Goal: Task Accomplishment & Management: Manage account settings

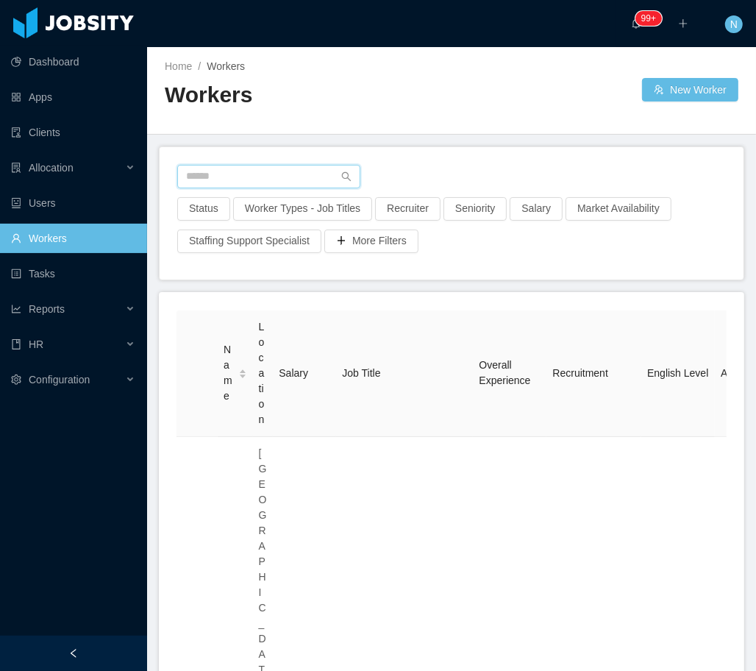
click at [233, 174] on input "text" at bounding box center [268, 177] width 183 height 24
paste input "**********"
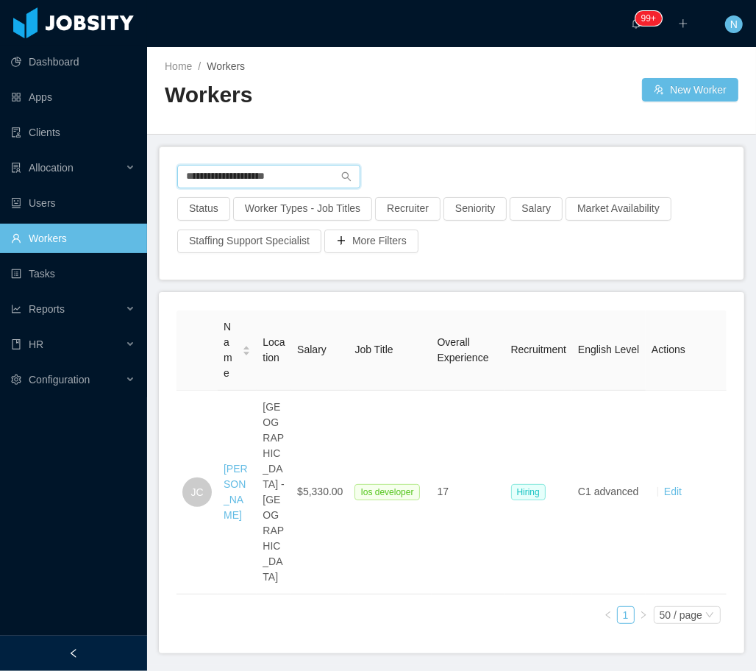
type input "**********"
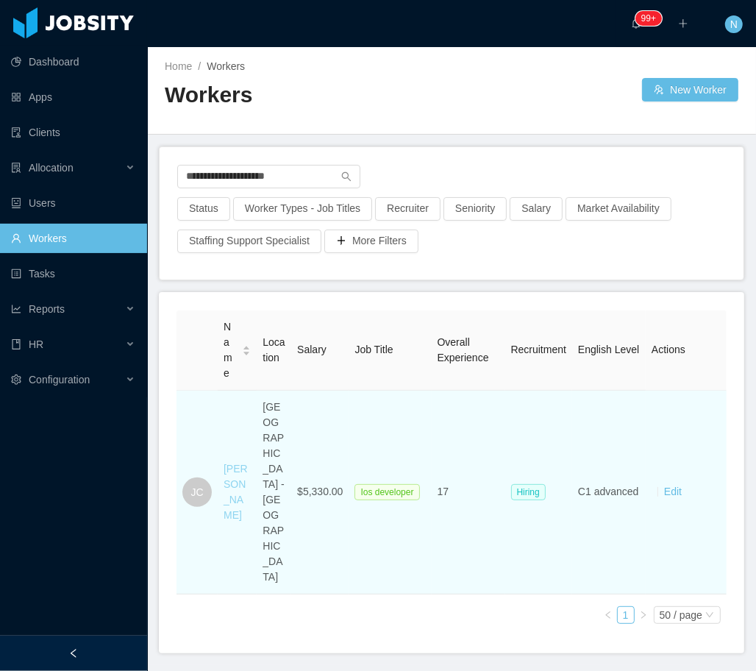
click at [238, 502] on link "Jeann Chuab" at bounding box center [236, 492] width 24 height 58
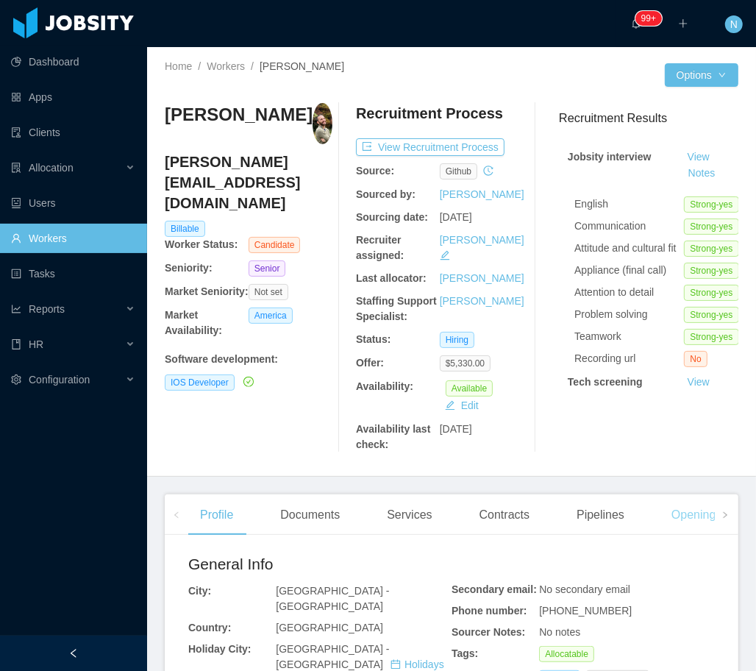
click at [691, 521] on div "Openings" at bounding box center [697, 514] width 74 height 41
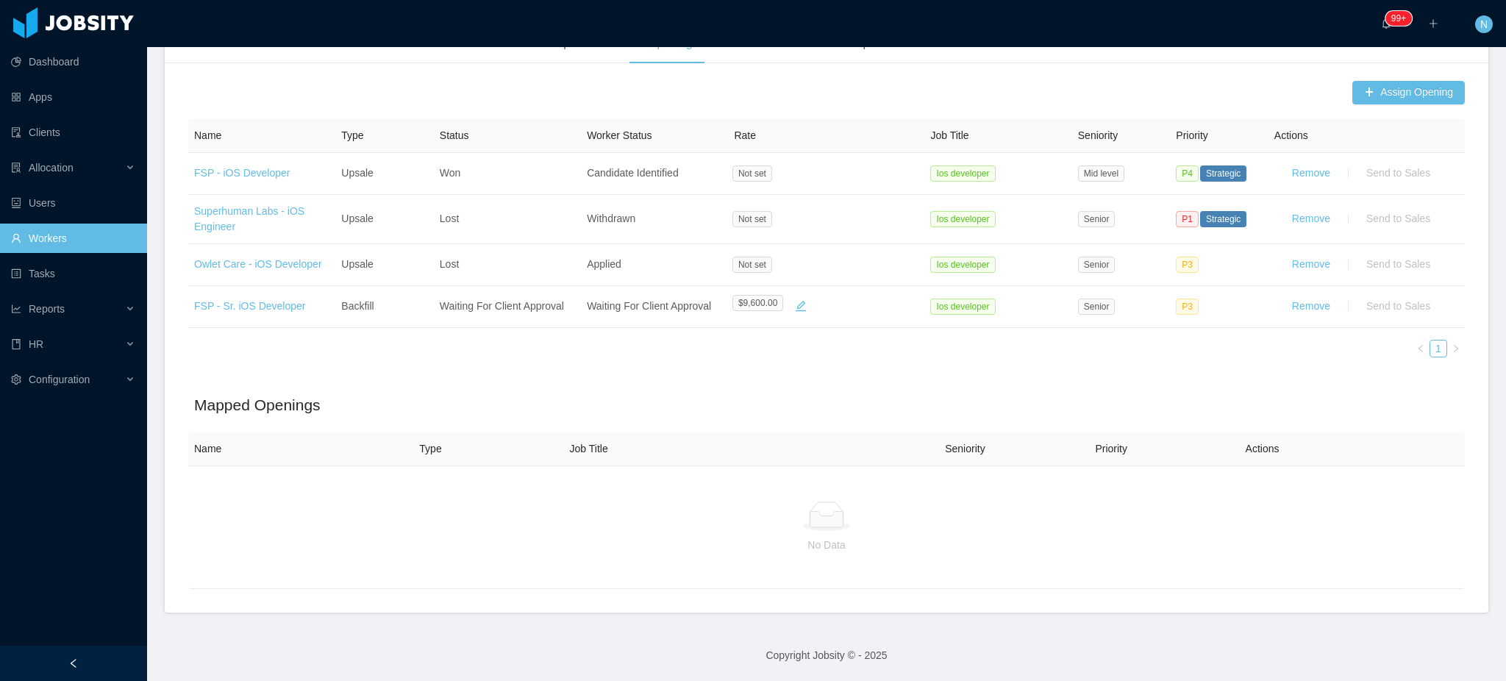
scroll to position [425, 0]
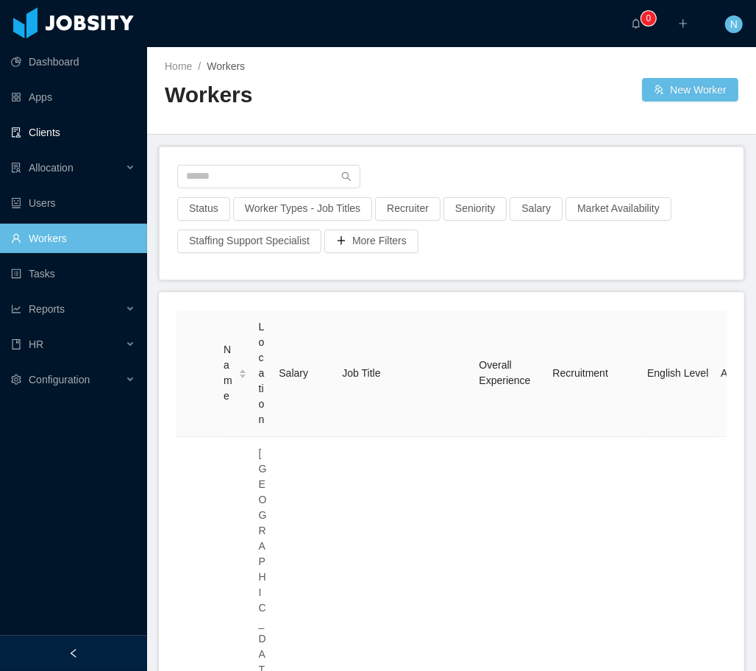
click at [91, 132] on link "Clients" at bounding box center [73, 132] width 124 height 29
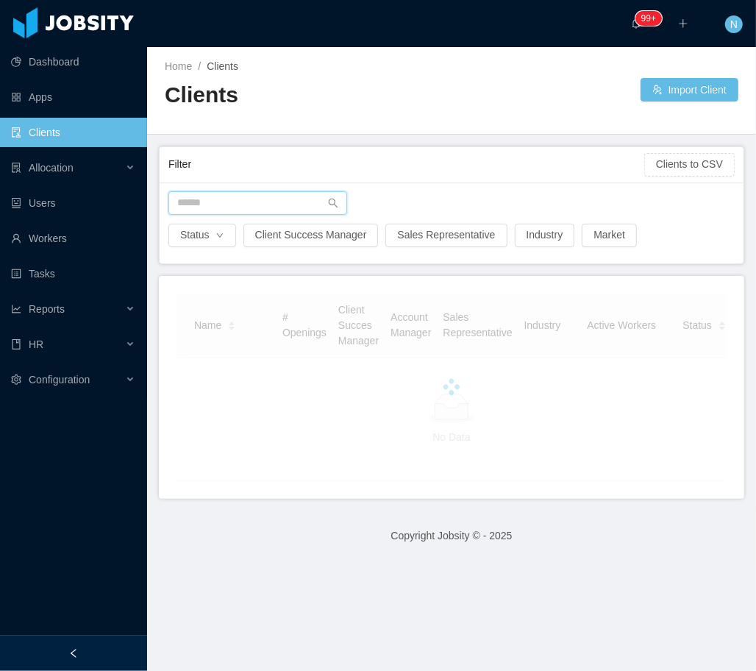
click at [229, 206] on input "text" at bounding box center [257, 203] width 179 height 24
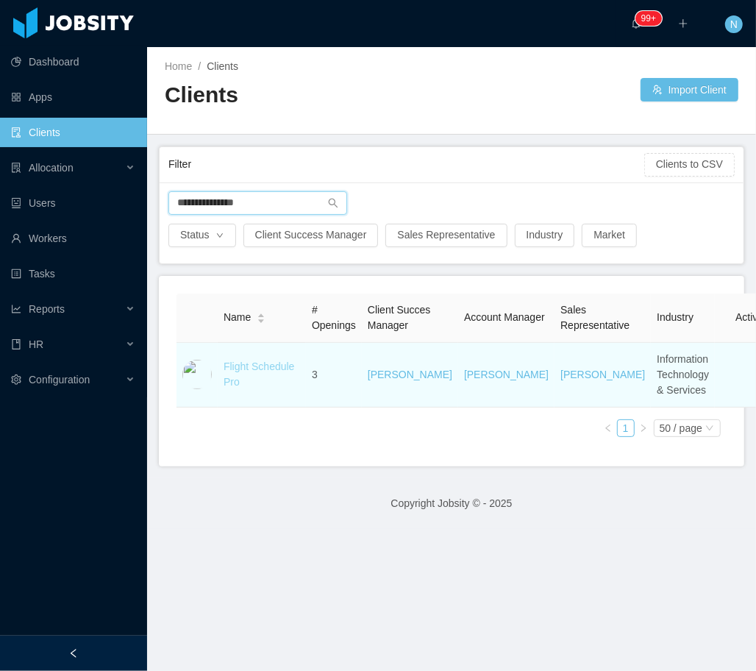
type input "**********"
click at [254, 382] on link "Flight Schedule Pro" at bounding box center [259, 373] width 71 height 27
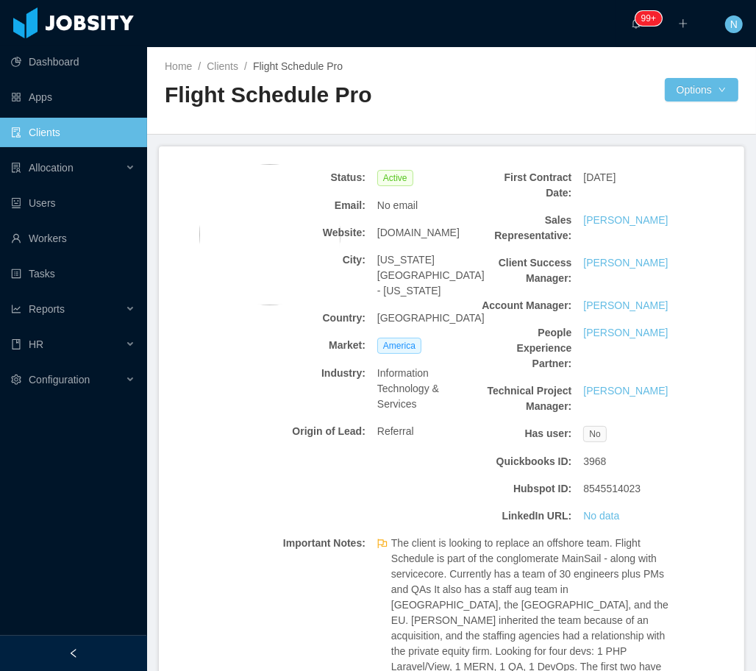
drag, startPoint x: 590, startPoint y: 177, endPoint x: 654, endPoint y: 179, distance: 64.0
click at [654, 178] on div "Feb 27th, 2024" at bounding box center [628, 177] width 103 height 27
click at [654, 179] on div "Feb 27th, 2024" at bounding box center [628, 177] width 103 height 27
drag, startPoint x: 574, startPoint y: 174, endPoint x: 681, endPoint y: 179, distance: 107.5
click at [681, 179] on div "Status: Active Email: No email Website: flightschedulepro.com City: Kansas City…" at bounding box center [451, 437] width 585 height 582
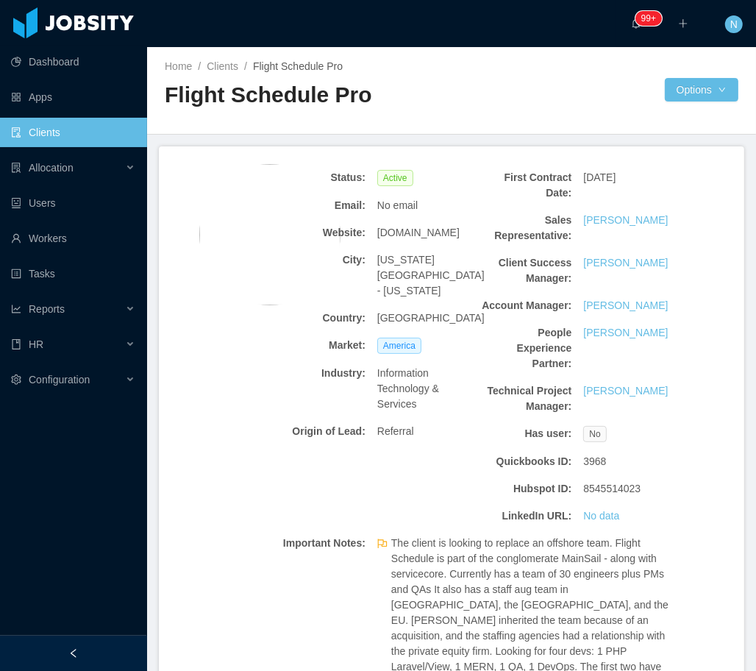
click at [681, 179] on div "Status: Active Email: No email Website: flightschedulepro.com City: Kansas City…" at bounding box center [451, 437] width 585 height 582
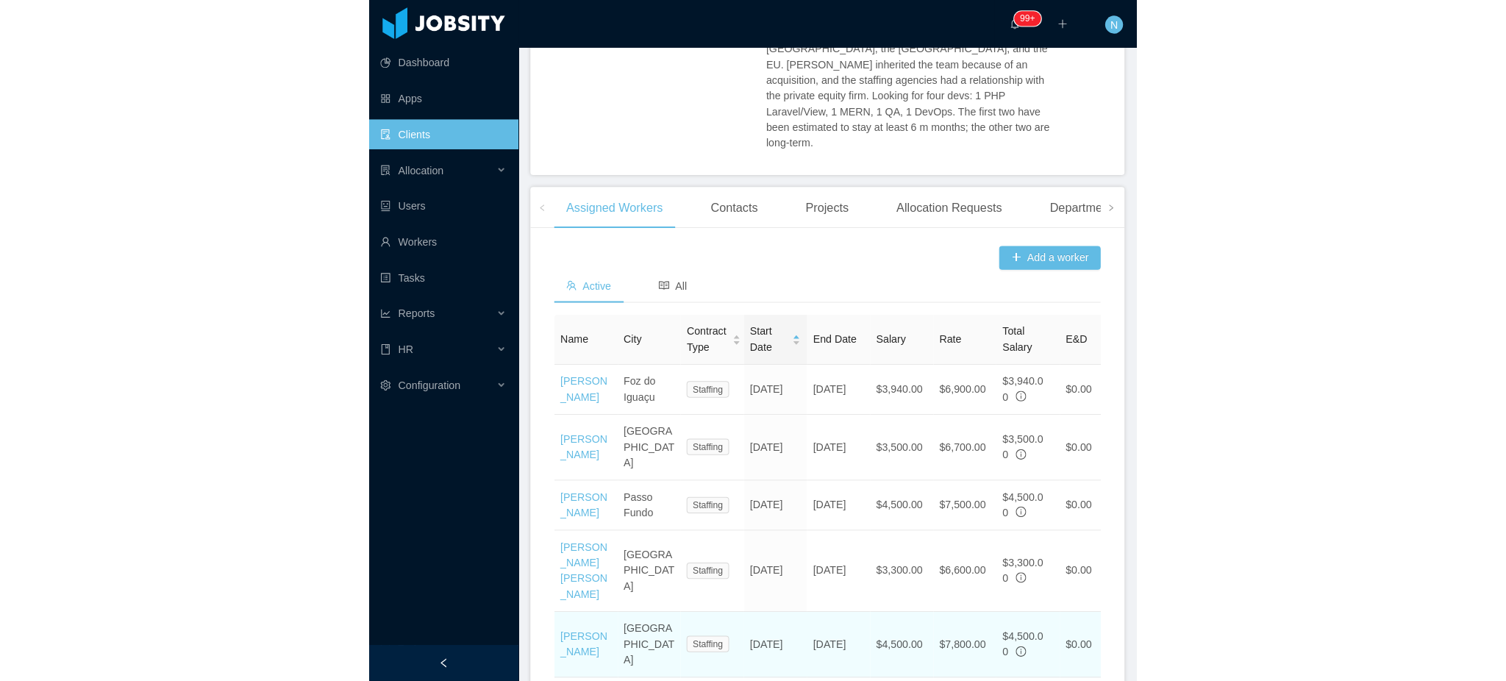
scroll to position [633, 0]
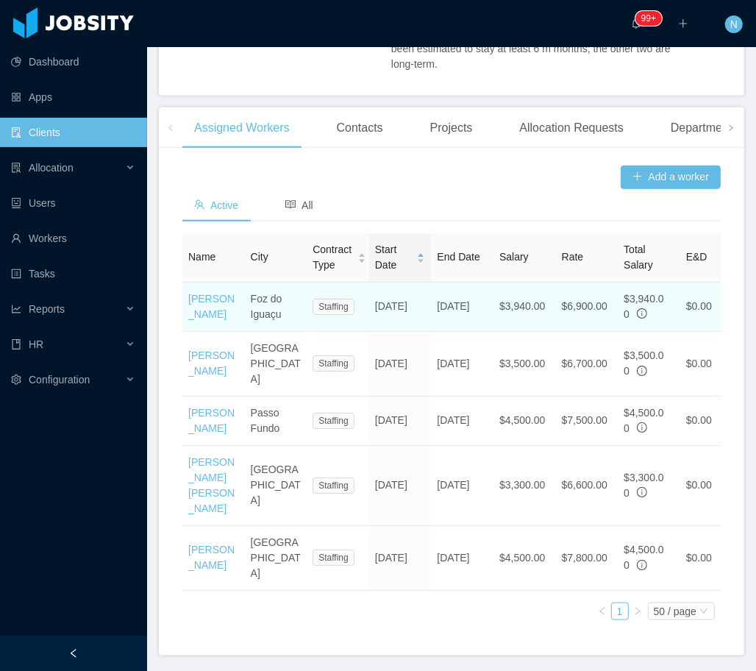
drag, startPoint x: 400, startPoint y: 295, endPoint x: 393, endPoint y: 307, distance: 13.9
click at [393, 307] on td "Feb 27th, 2024" at bounding box center [400, 306] width 63 height 49
click at [392, 307] on td "Feb 27th, 2024" at bounding box center [400, 306] width 63 height 49
drag, startPoint x: 387, startPoint y: 287, endPoint x: 393, endPoint y: 296, distance: 10.6
click at [393, 296] on td "Feb 27th, 2024" at bounding box center [400, 306] width 63 height 49
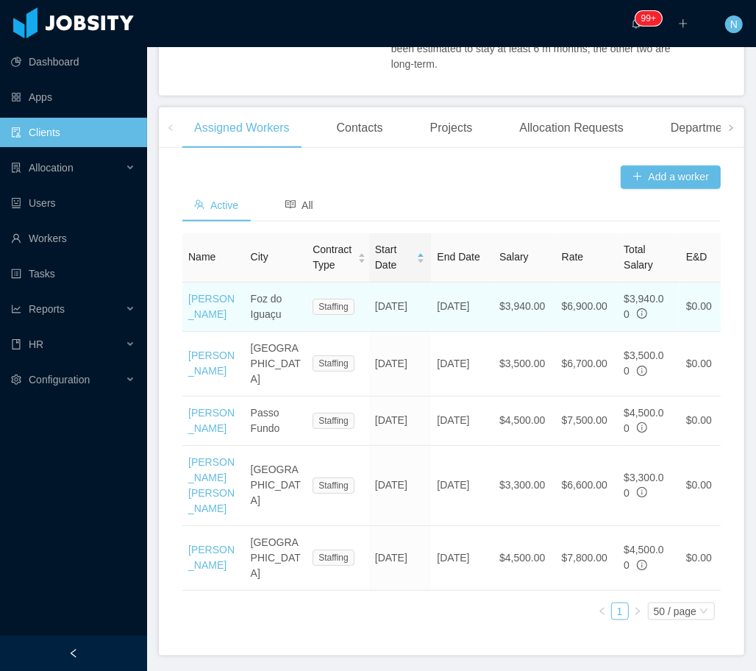
click at [393, 296] on td "Feb 27th, 2024" at bounding box center [400, 306] width 63 height 49
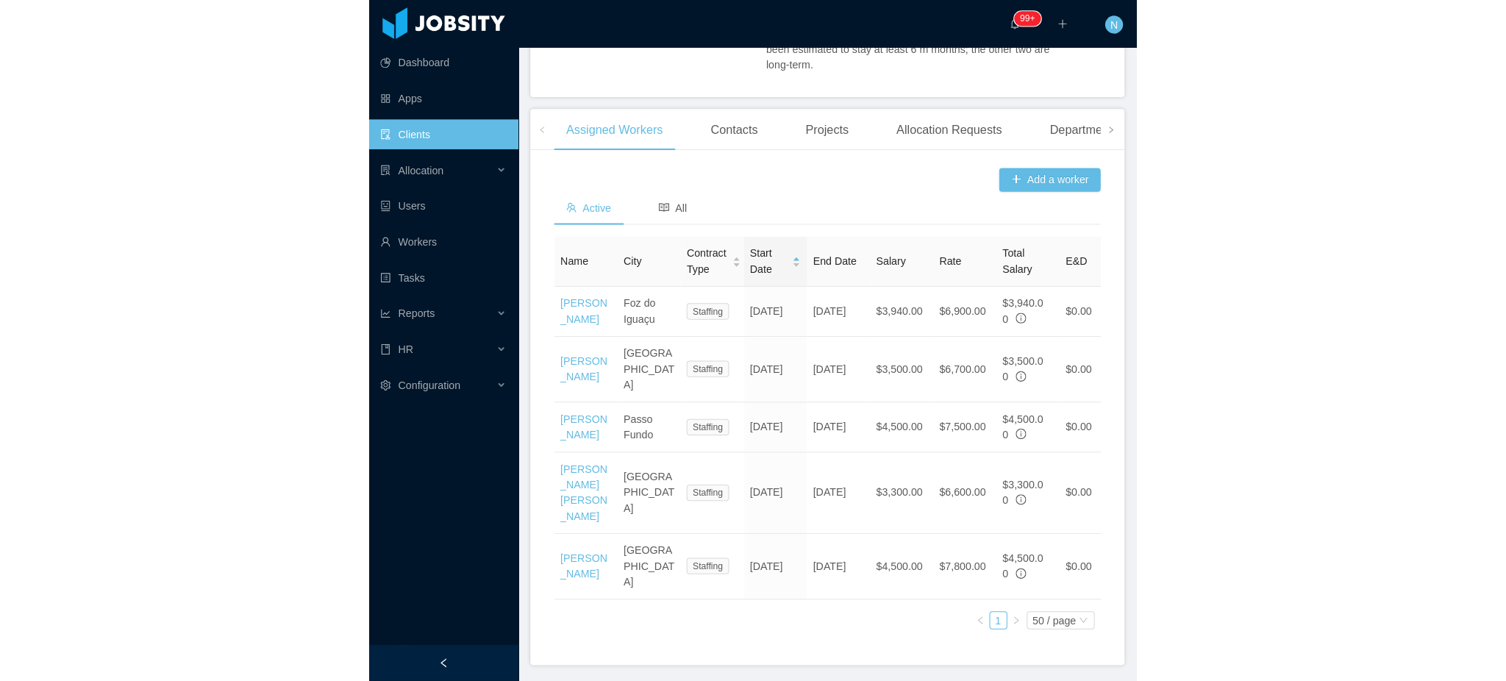
scroll to position [393, 0]
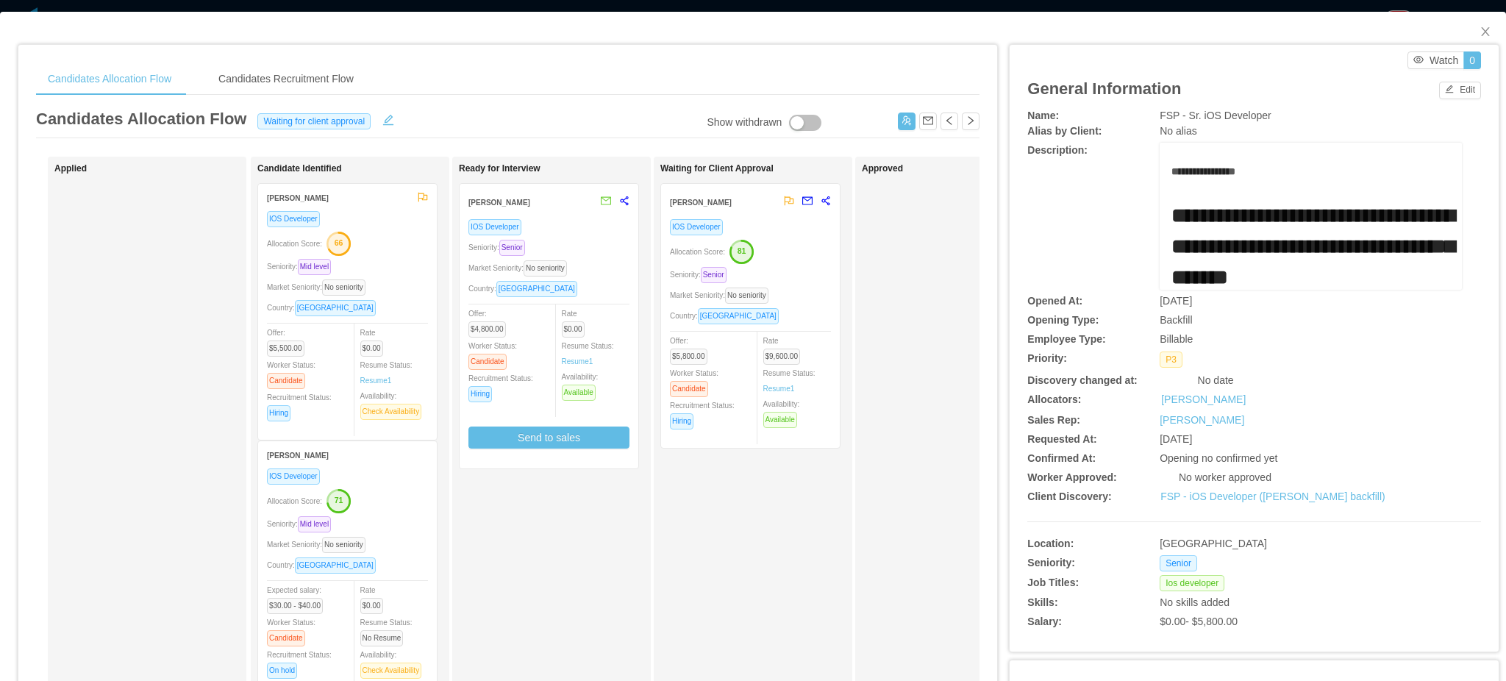
click at [793, 247] on div "Allocation Score: 81" at bounding box center [750, 251] width 161 height 24
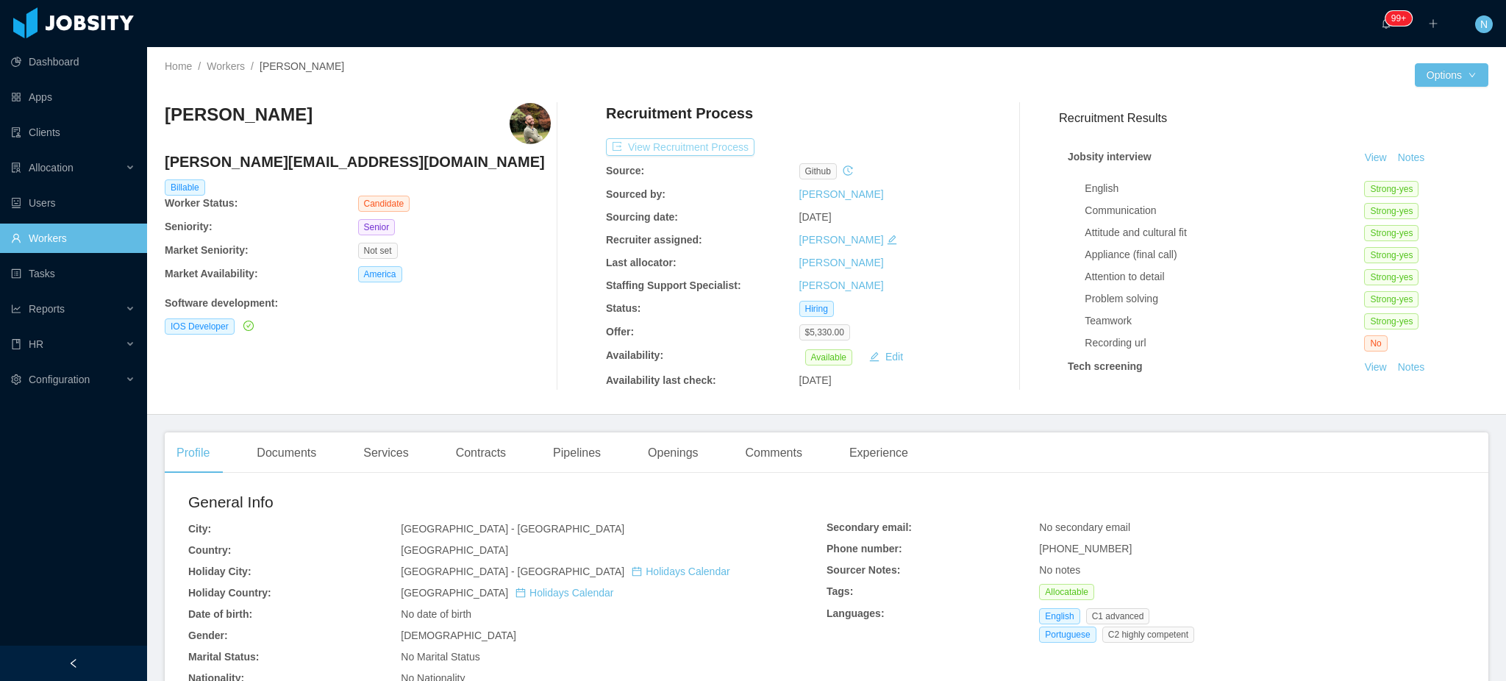
click at [695, 140] on button "View Recruitment Process" at bounding box center [680, 147] width 149 height 18
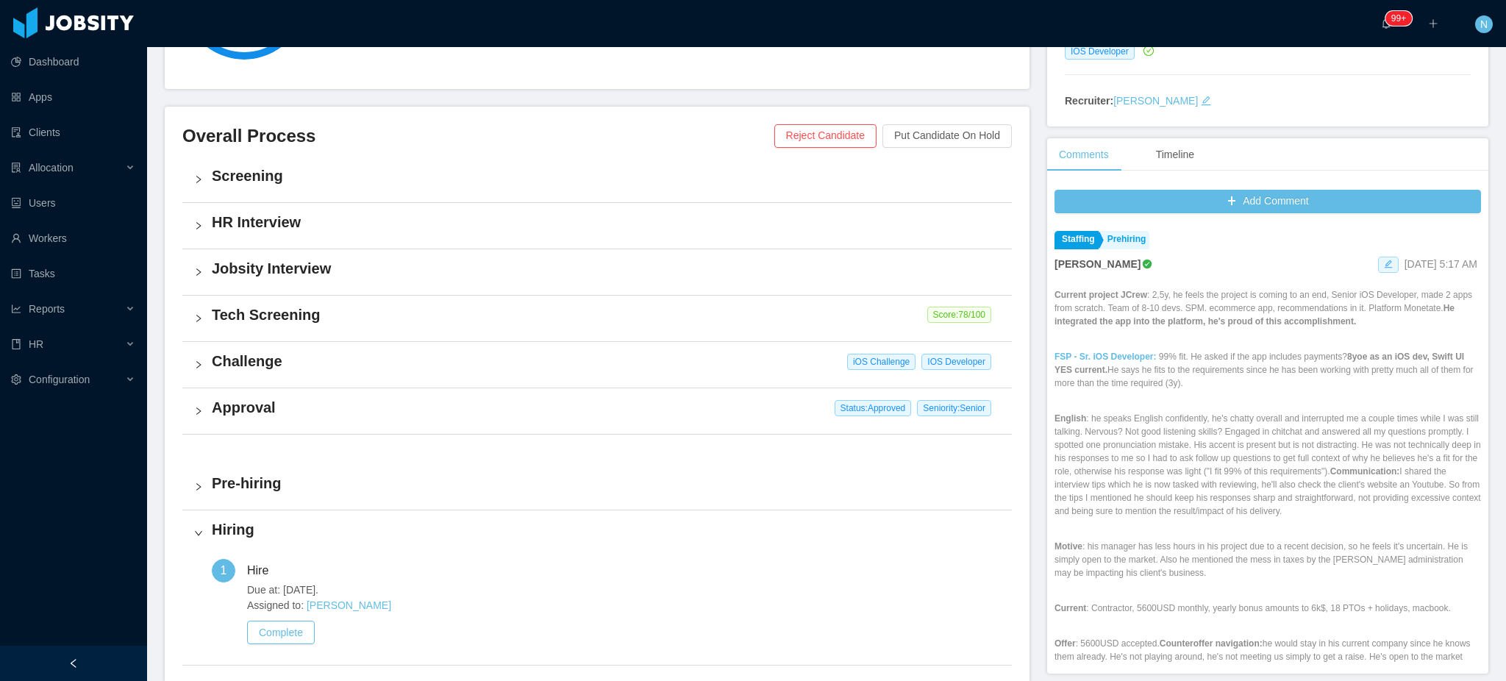
click at [1384, 268] on icon "icon: edit" at bounding box center [1388, 264] width 9 height 9
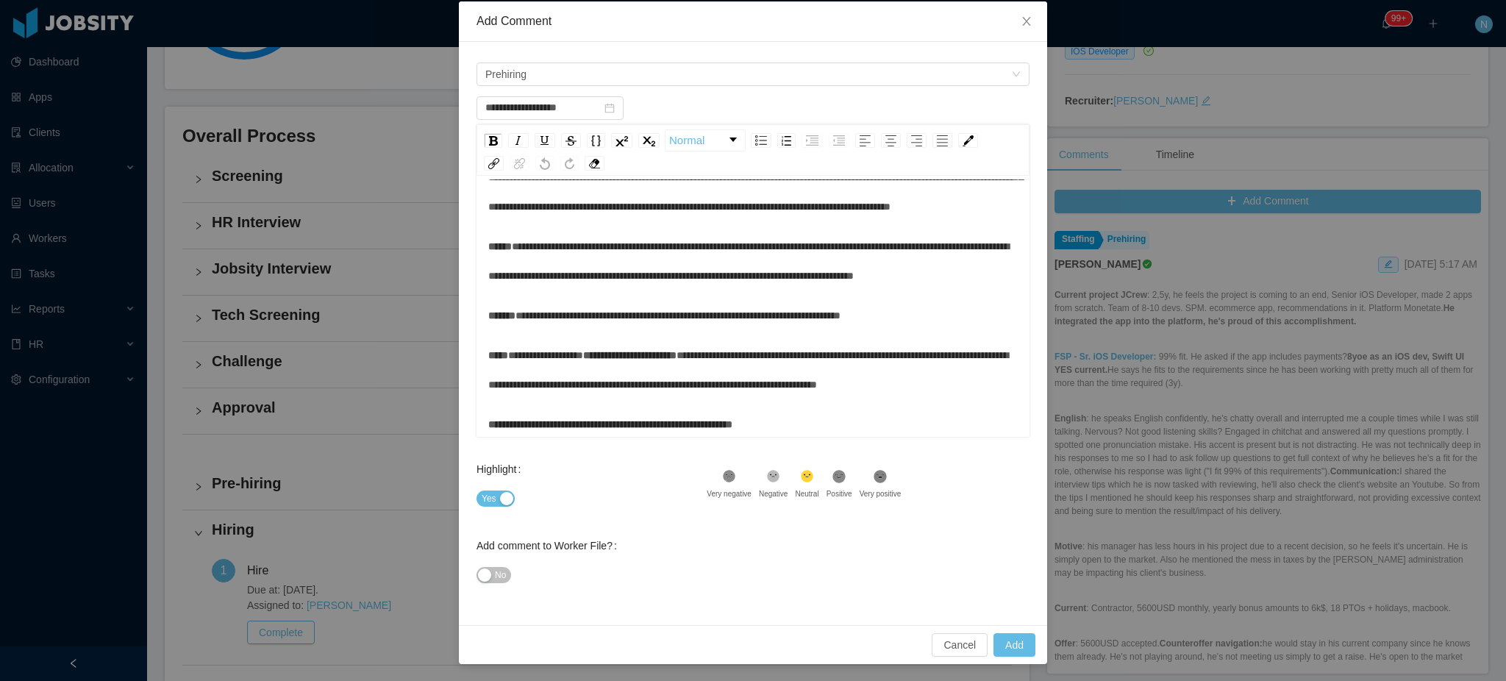
scroll to position [490, 0]
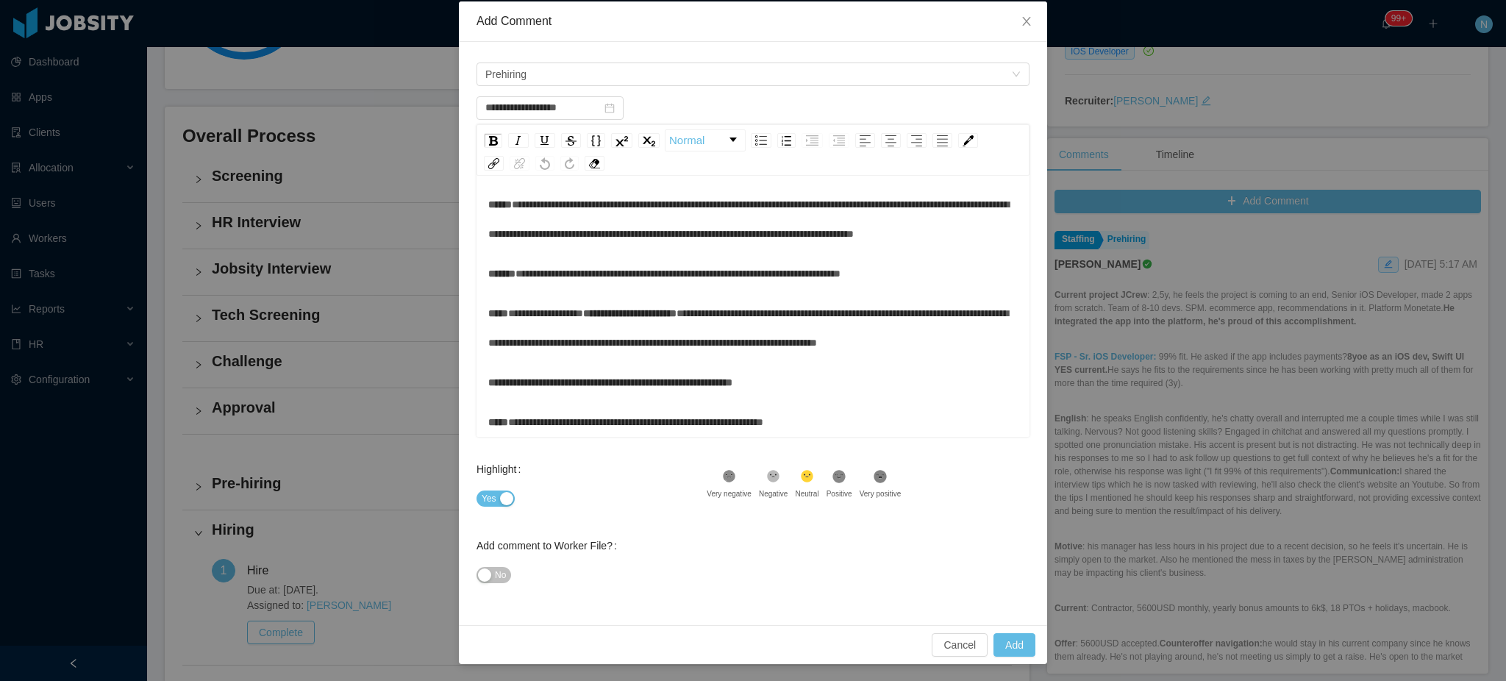
click at [526, 308] on span "**********" at bounding box center [545, 313] width 75 height 10
click at [593, 268] on span "**********" at bounding box center [678, 273] width 325 height 10
click at [515, 308] on span "**********" at bounding box center [542, 313] width 68 height 10
click at [1009, 640] on button "Add" at bounding box center [1015, 645] width 42 height 24
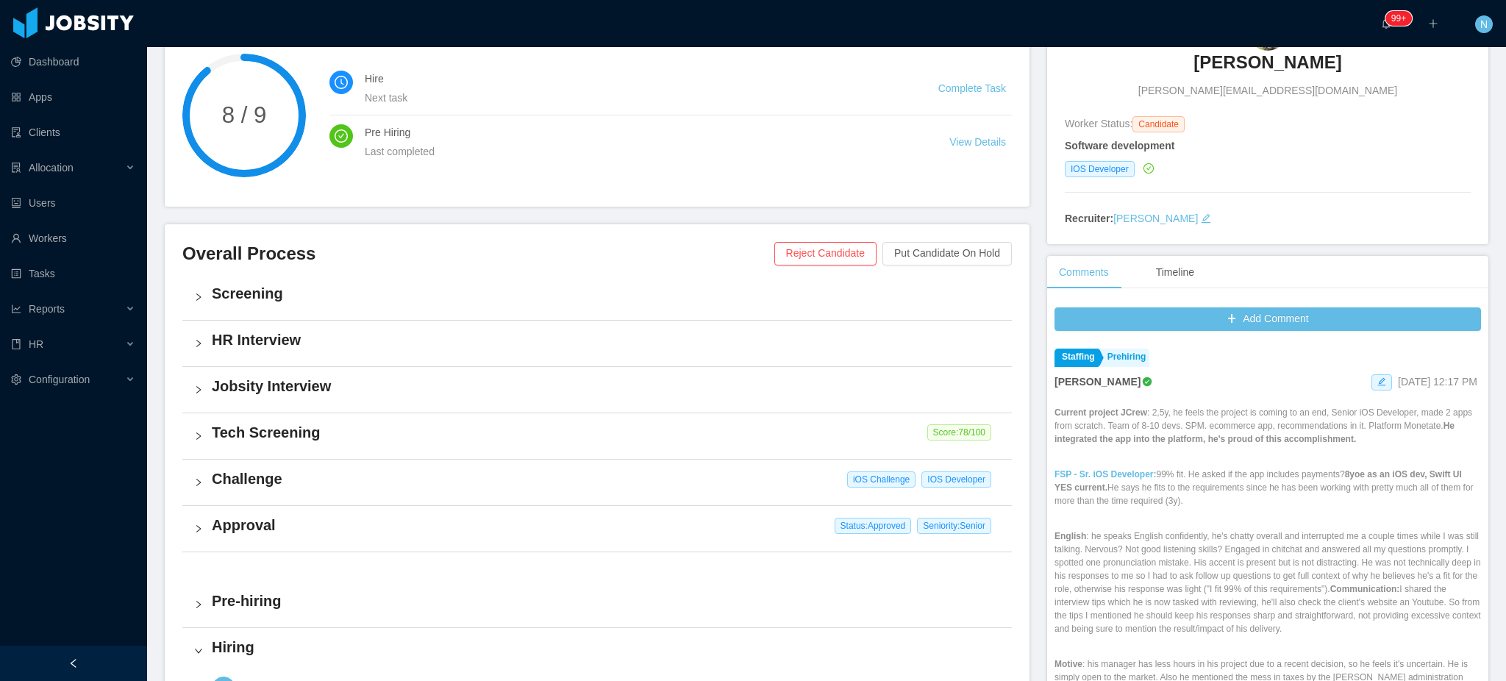
scroll to position [0, 0]
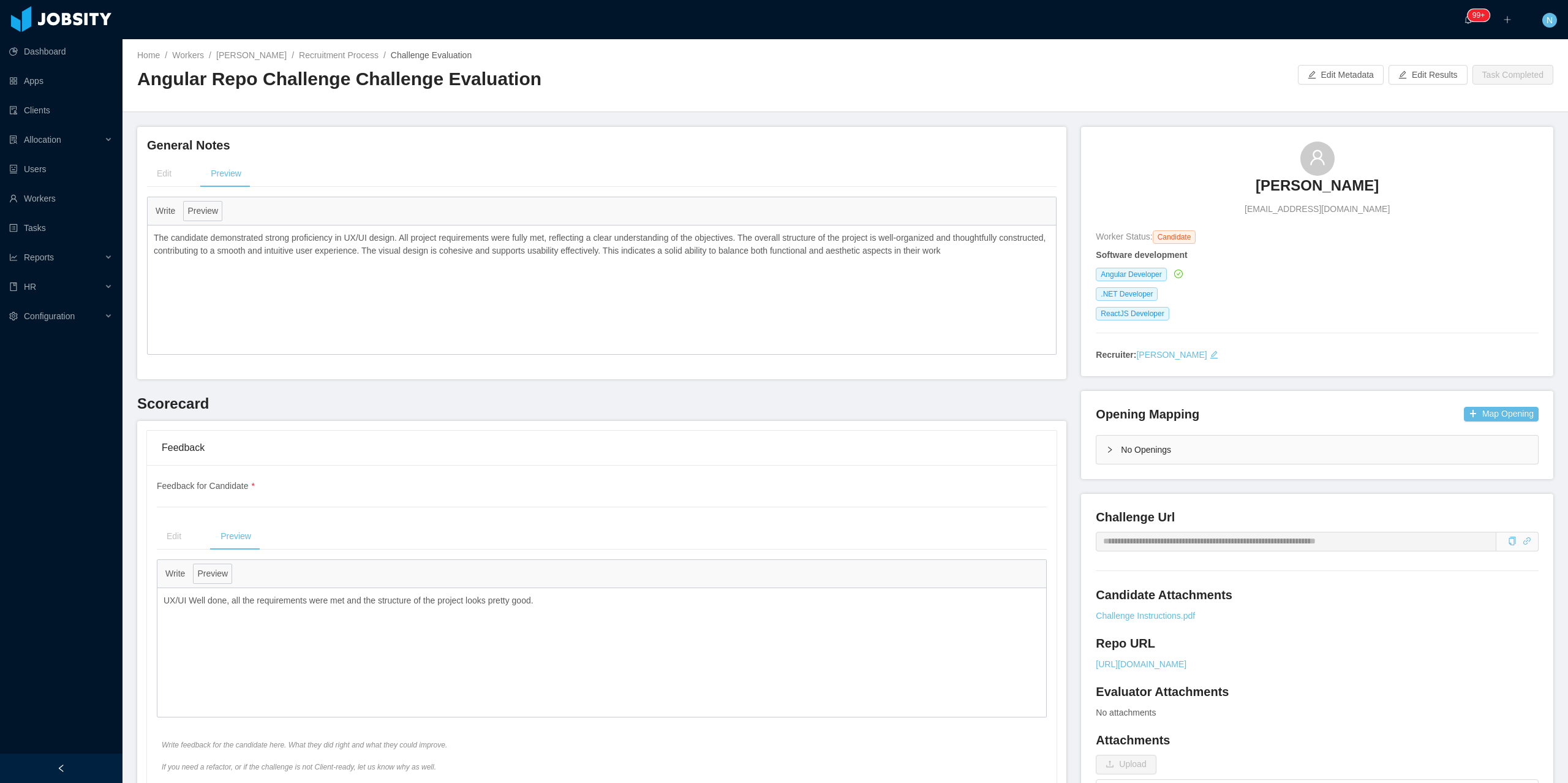
click at [844, 353] on div "The candidate demonstrated strong proficiency in UX/UI design. All project requ…" at bounding box center [601, 290] width 908 height 128
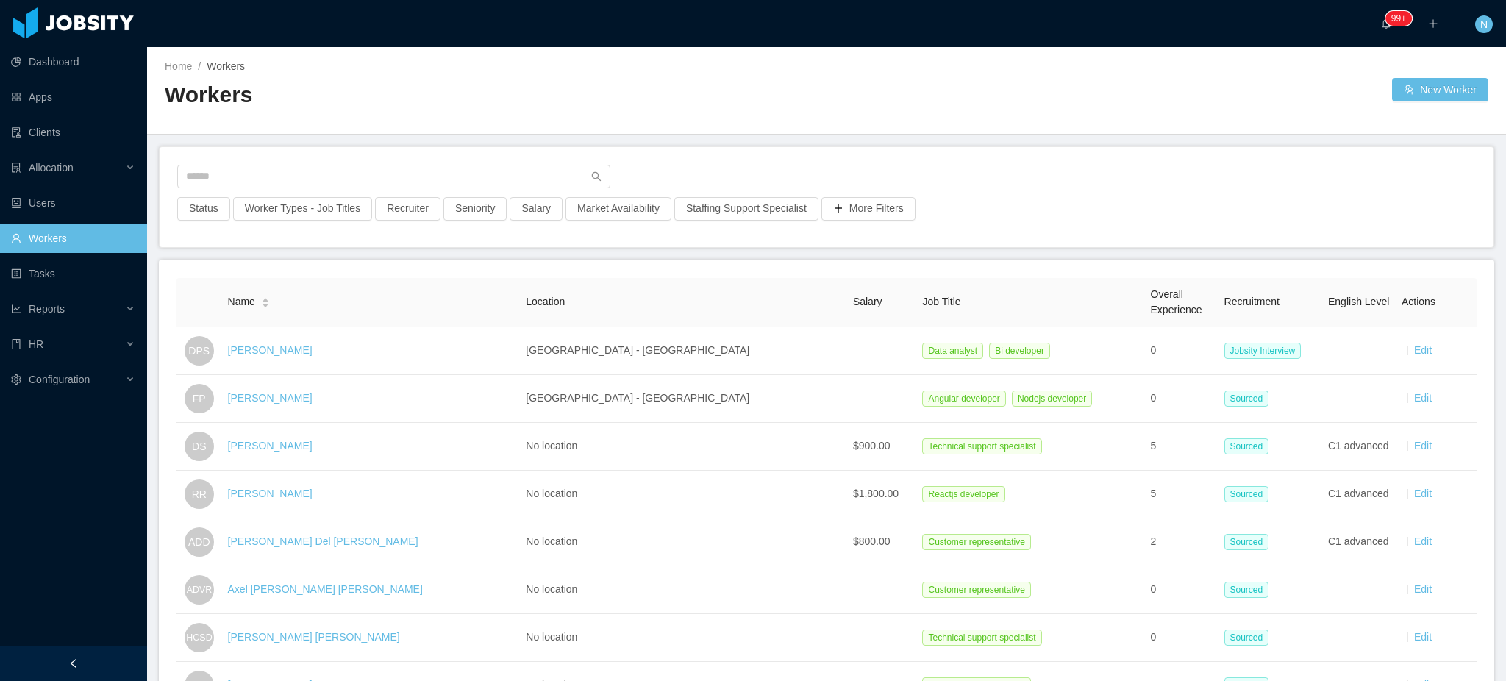
click at [32, 236] on link "Workers" at bounding box center [73, 238] width 124 height 29
click at [69, 237] on link "Workers" at bounding box center [73, 238] width 124 height 29
click at [300, 171] on input "text" at bounding box center [393, 177] width 433 height 24
type input "****"
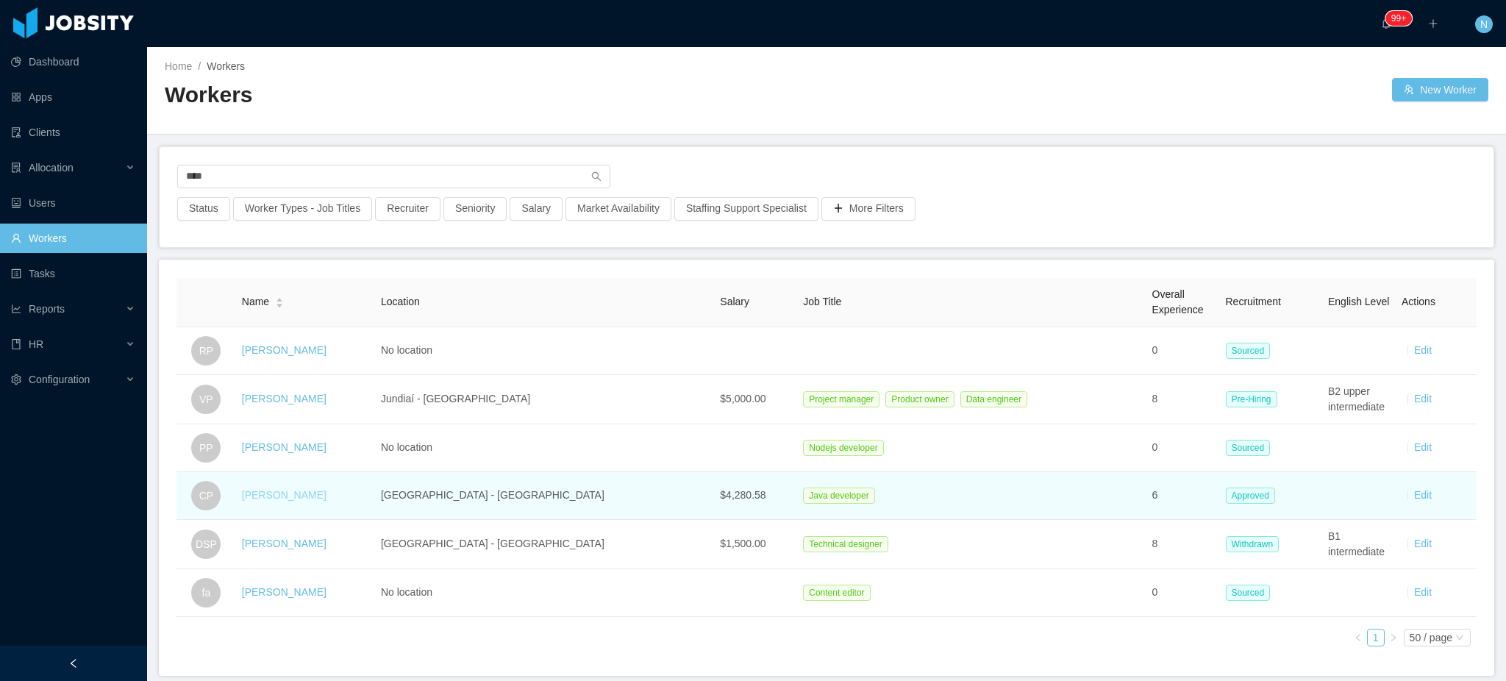
click at [288, 498] on link "[PERSON_NAME]" at bounding box center [284, 495] width 85 height 12
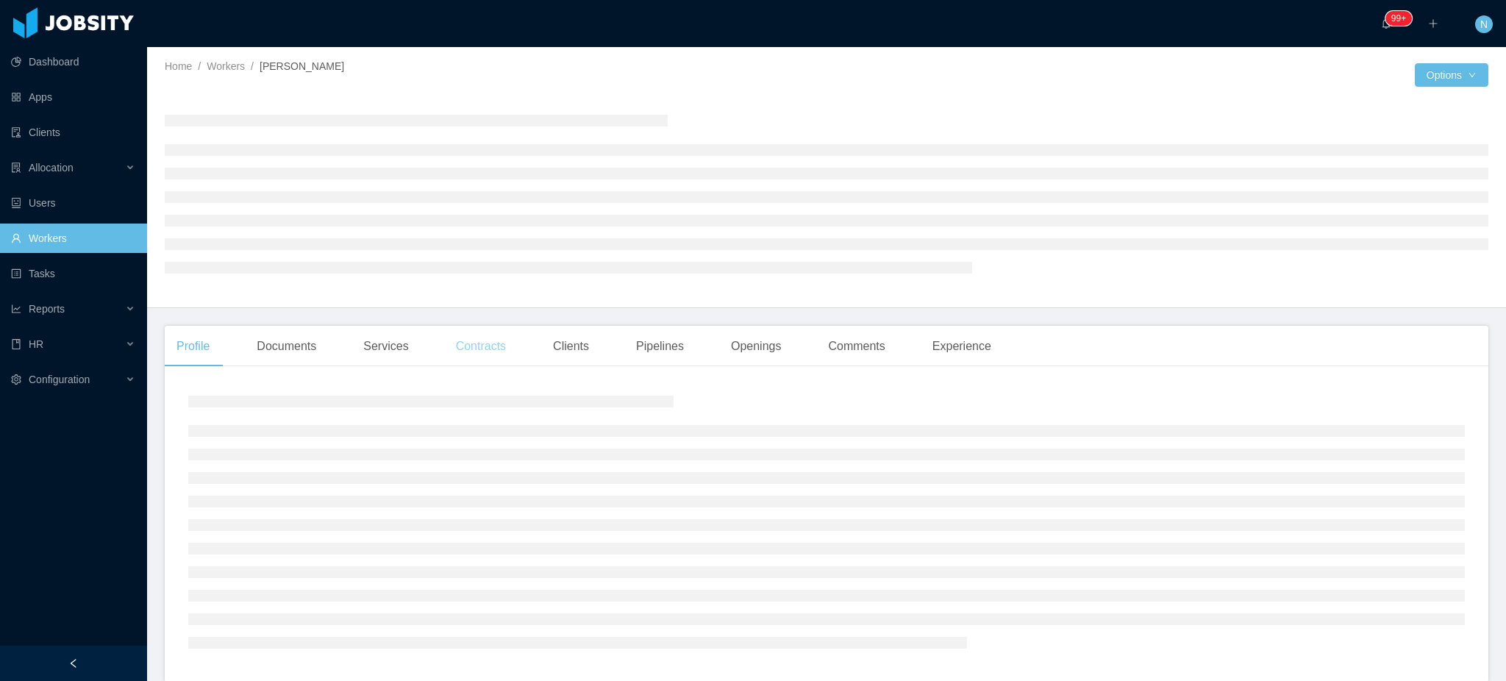
click at [478, 348] on div "Contracts" at bounding box center [481, 346] width 74 height 41
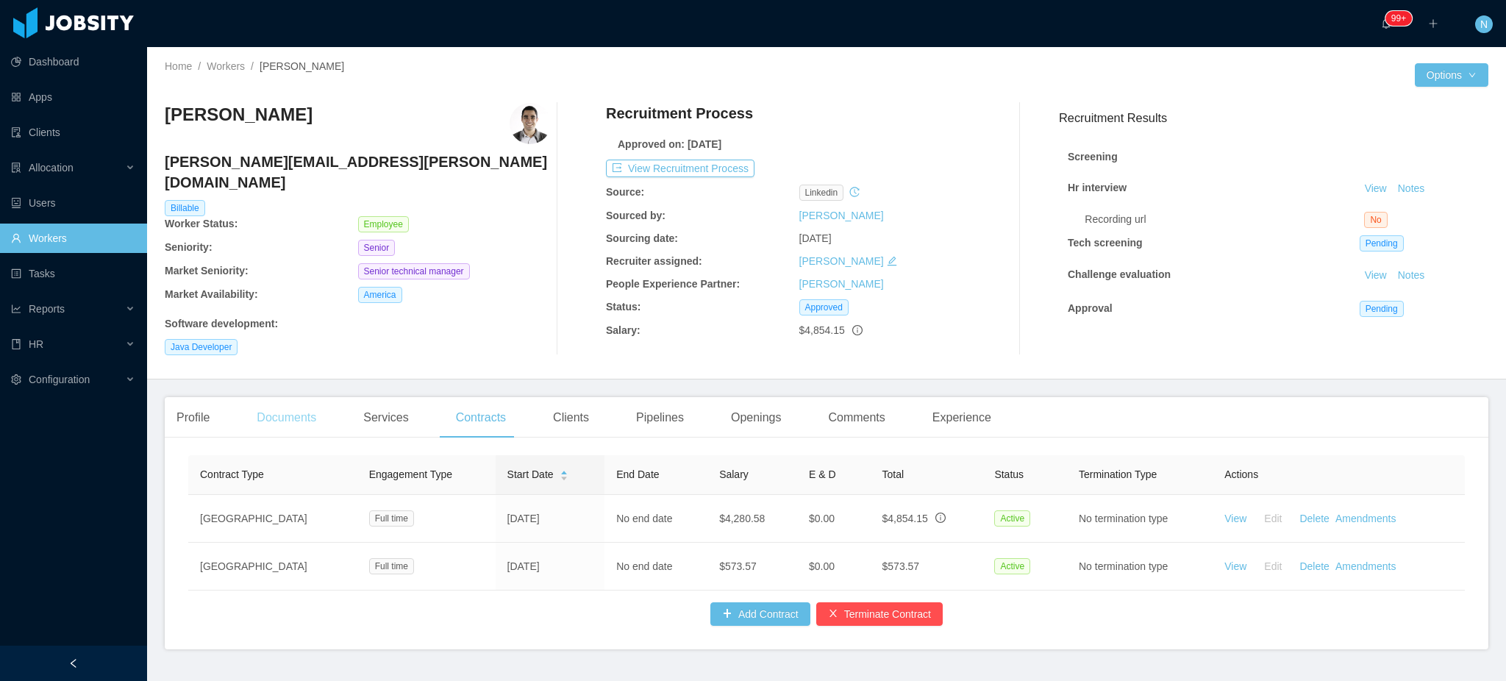
click at [280, 418] on div "Documents" at bounding box center [286, 417] width 83 height 41
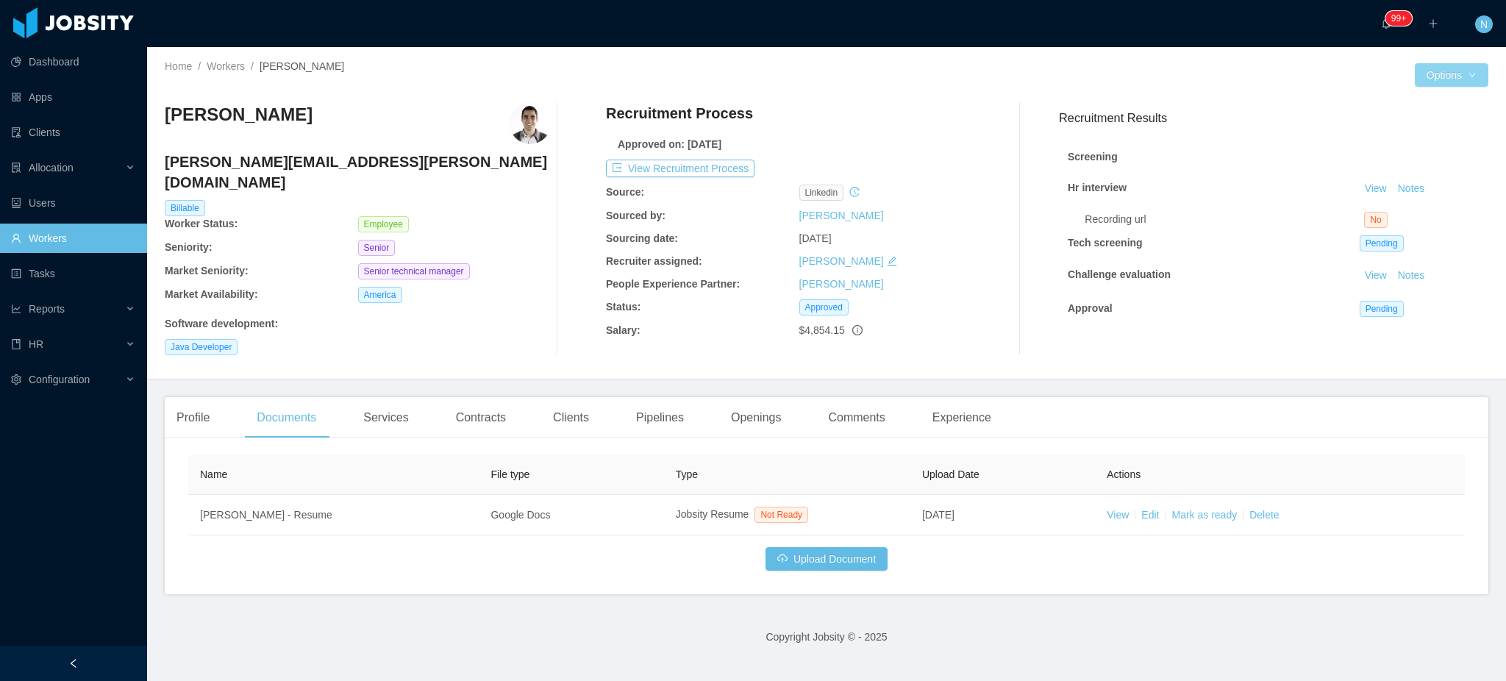
click at [1439, 70] on button "Options" at bounding box center [1452, 75] width 74 height 24
click at [1413, 205] on button "Edit Worker" at bounding box center [1407, 202] width 93 height 24
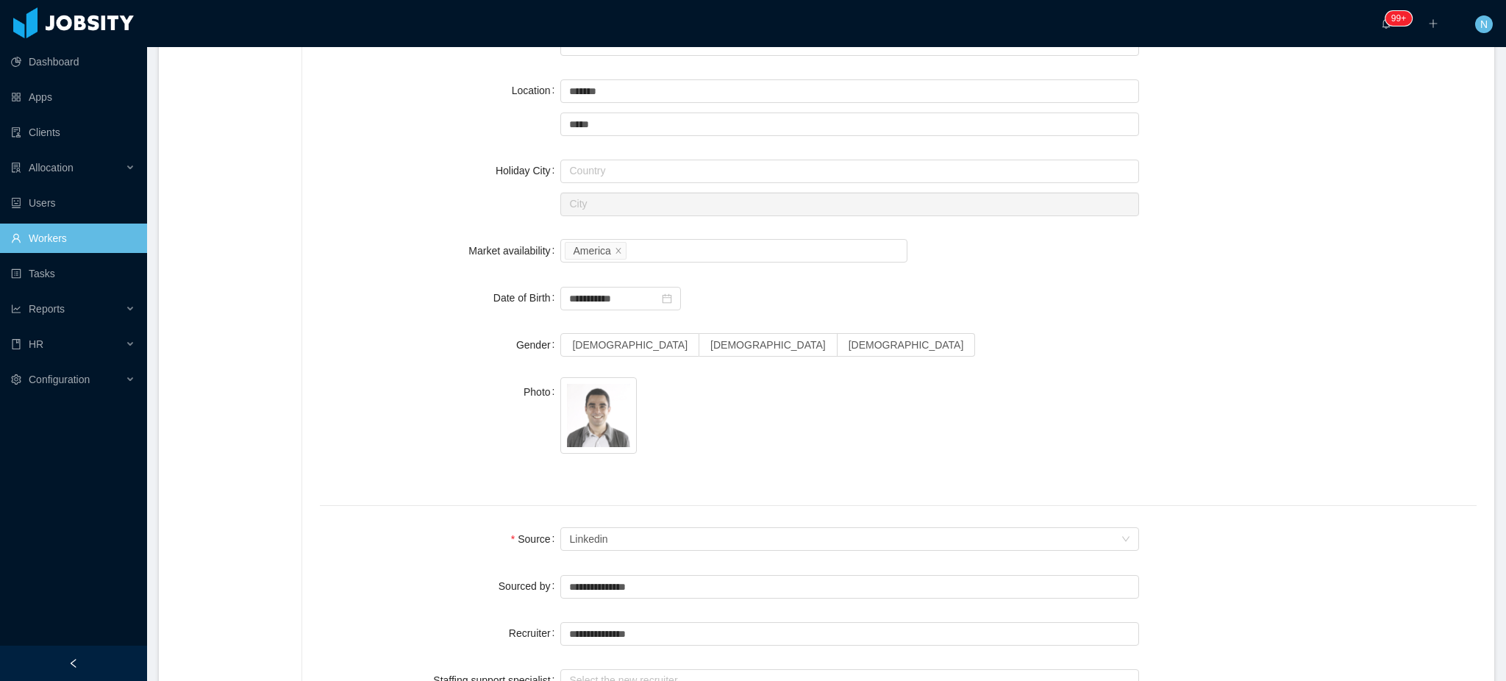
scroll to position [883, 0]
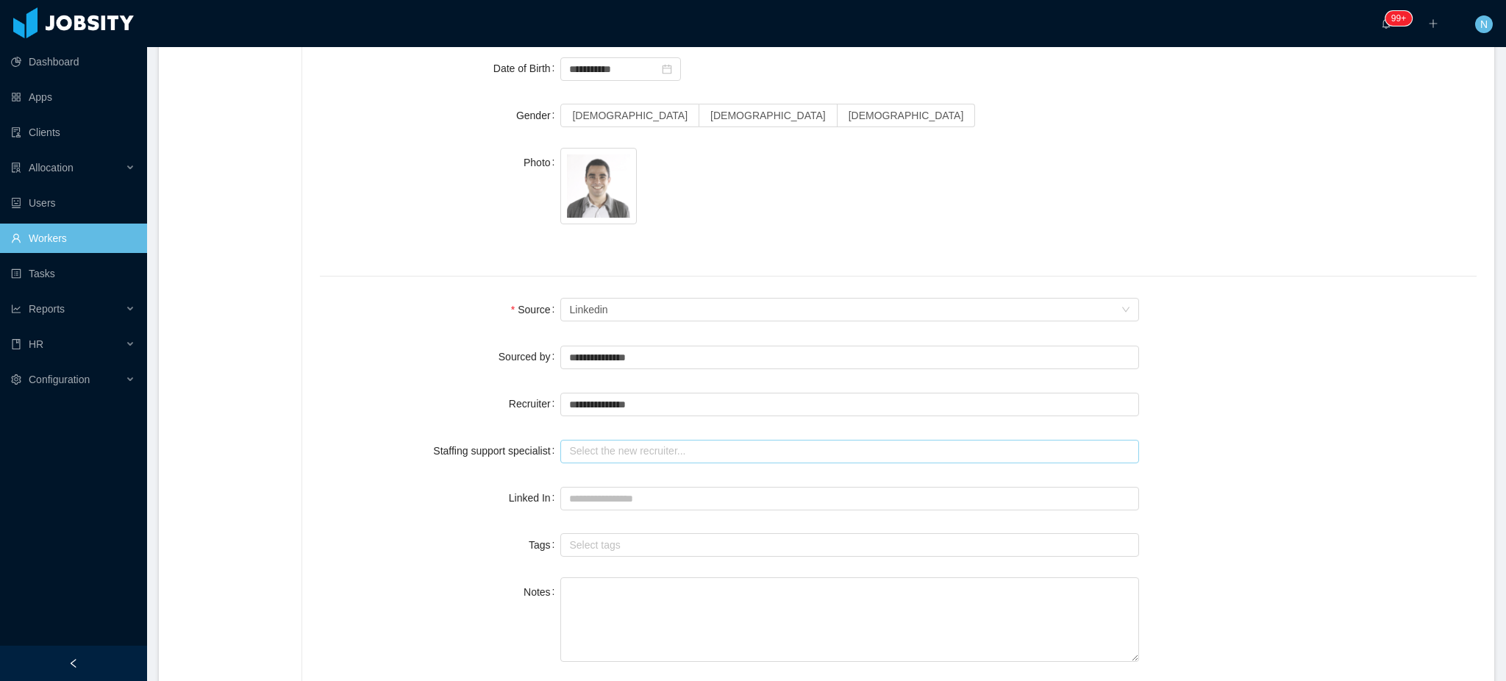
click at [686, 446] on input "text" at bounding box center [849, 452] width 579 height 24
click at [666, 474] on li "[PERSON_NAME]" at bounding box center [845, 480] width 569 height 24
type input "**********"
click at [1295, 399] on div "**********" at bounding box center [898, 403] width 1157 height 29
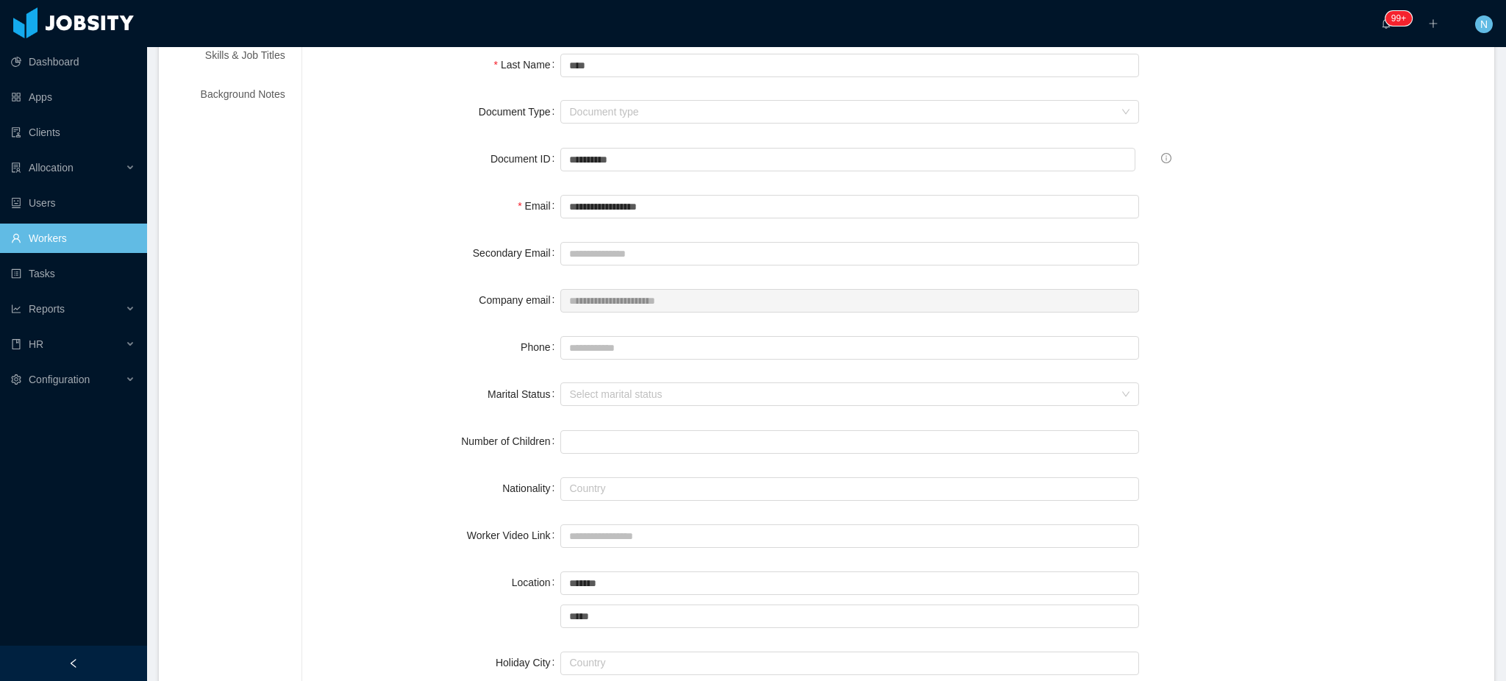
scroll to position [0, 0]
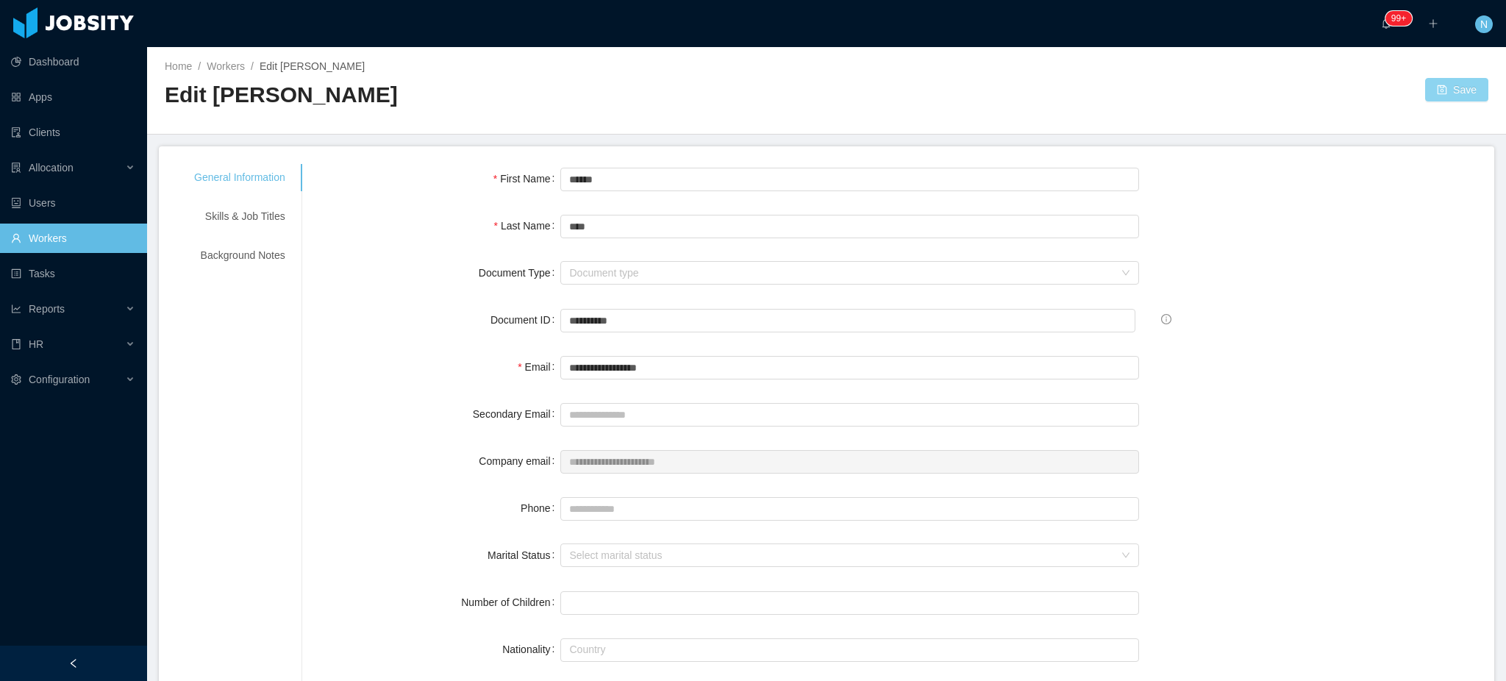
click at [1441, 86] on button "Save" at bounding box center [1456, 90] width 63 height 24
